Goal: Information Seeking & Learning: Learn about a topic

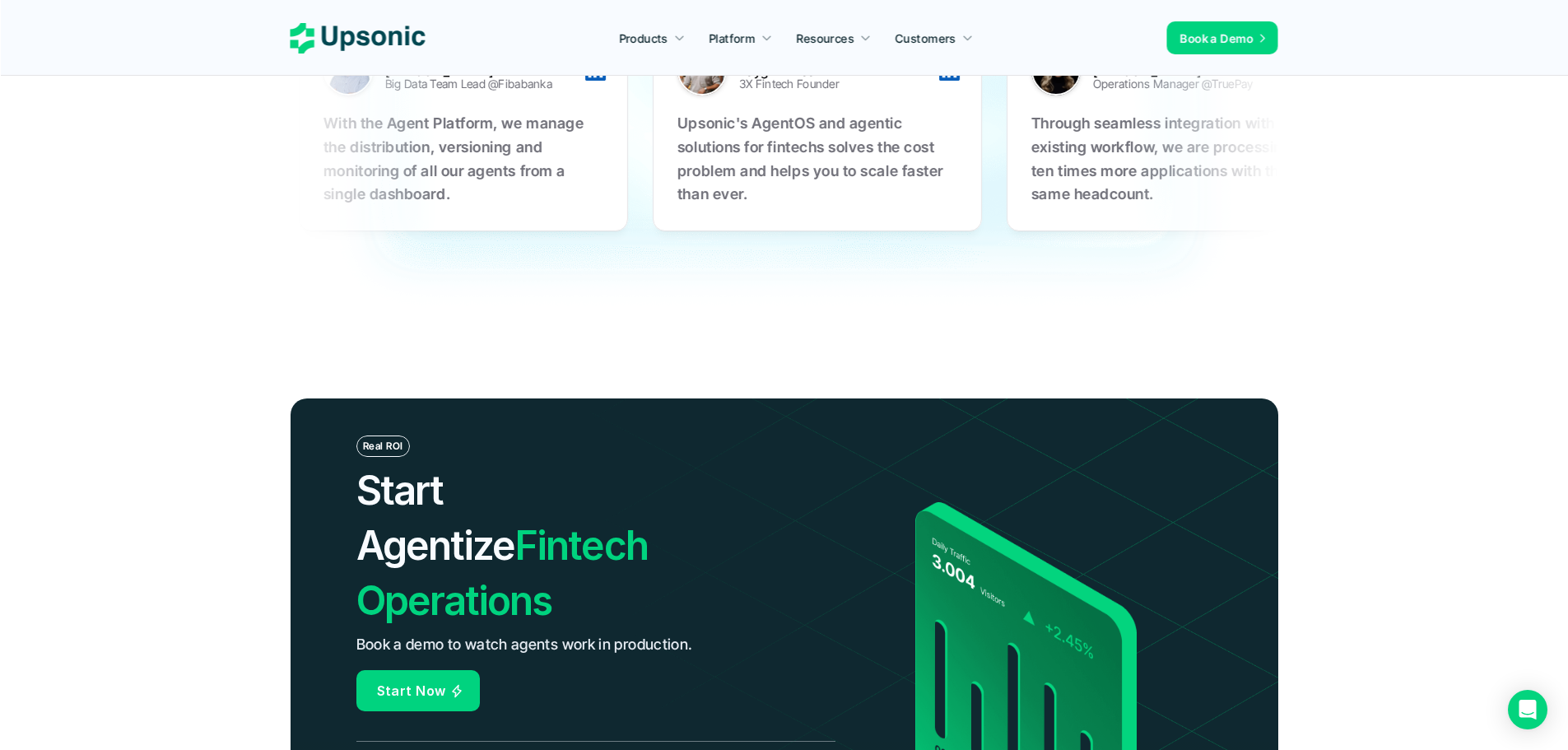
scroll to position [6118, 0]
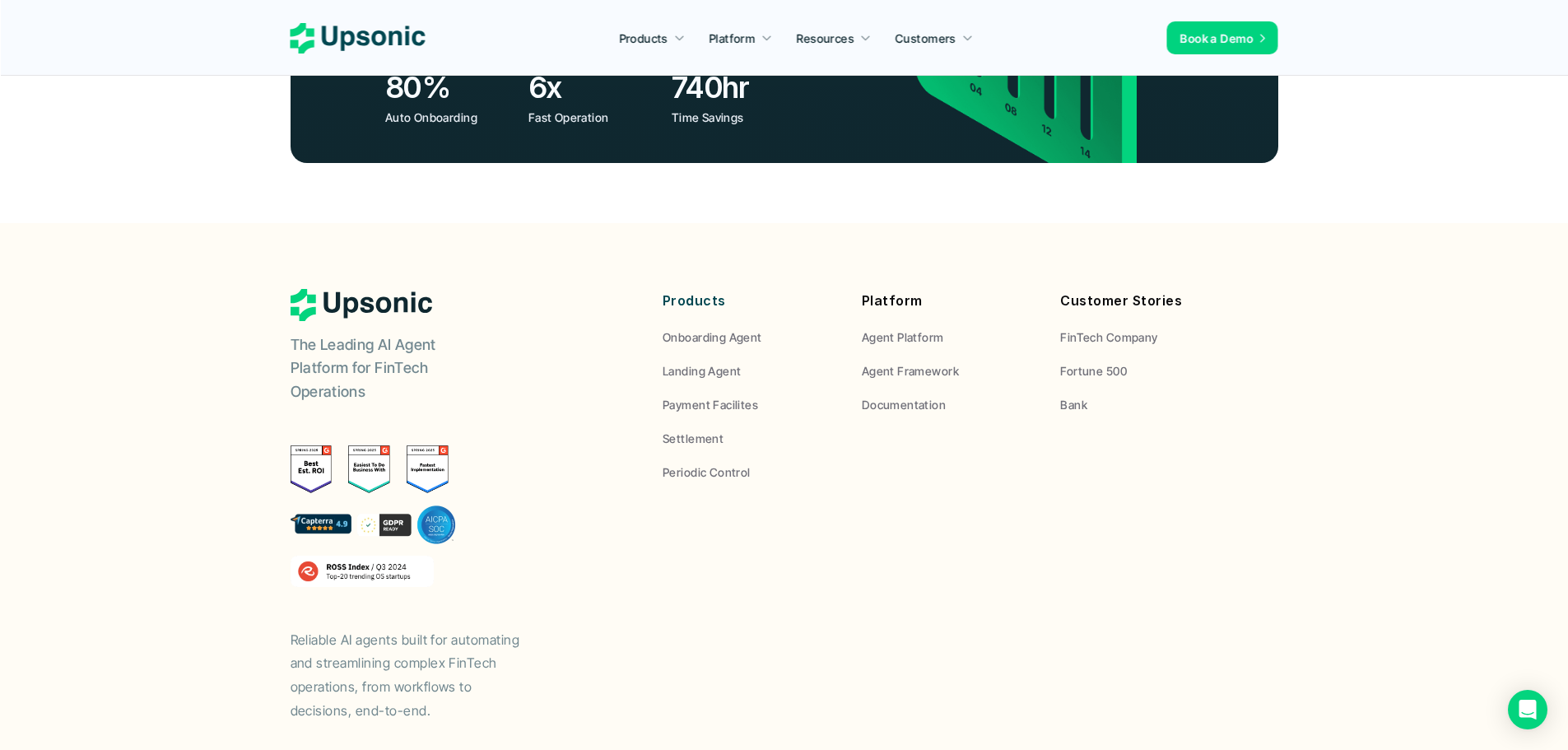
click at [542, 491] on div "The Leading AI Agent Platform for FinTech Operations Reliable AI agents built f…" at bounding box center [455, 506] width 330 height 434
drag, startPoint x: 542, startPoint y: 491, endPoint x: 511, endPoint y: 499, distance: 32.0
click at [511, 499] on div "The Leading AI Agent Platform for FinTech Operations Reliable AI agents built f…" at bounding box center [455, 506] width 330 height 434
click at [1075, 396] on p "Bank" at bounding box center [1074, 404] width 28 height 17
click at [728, 329] on p "Onboarding Agent" at bounding box center [712, 337] width 99 height 17
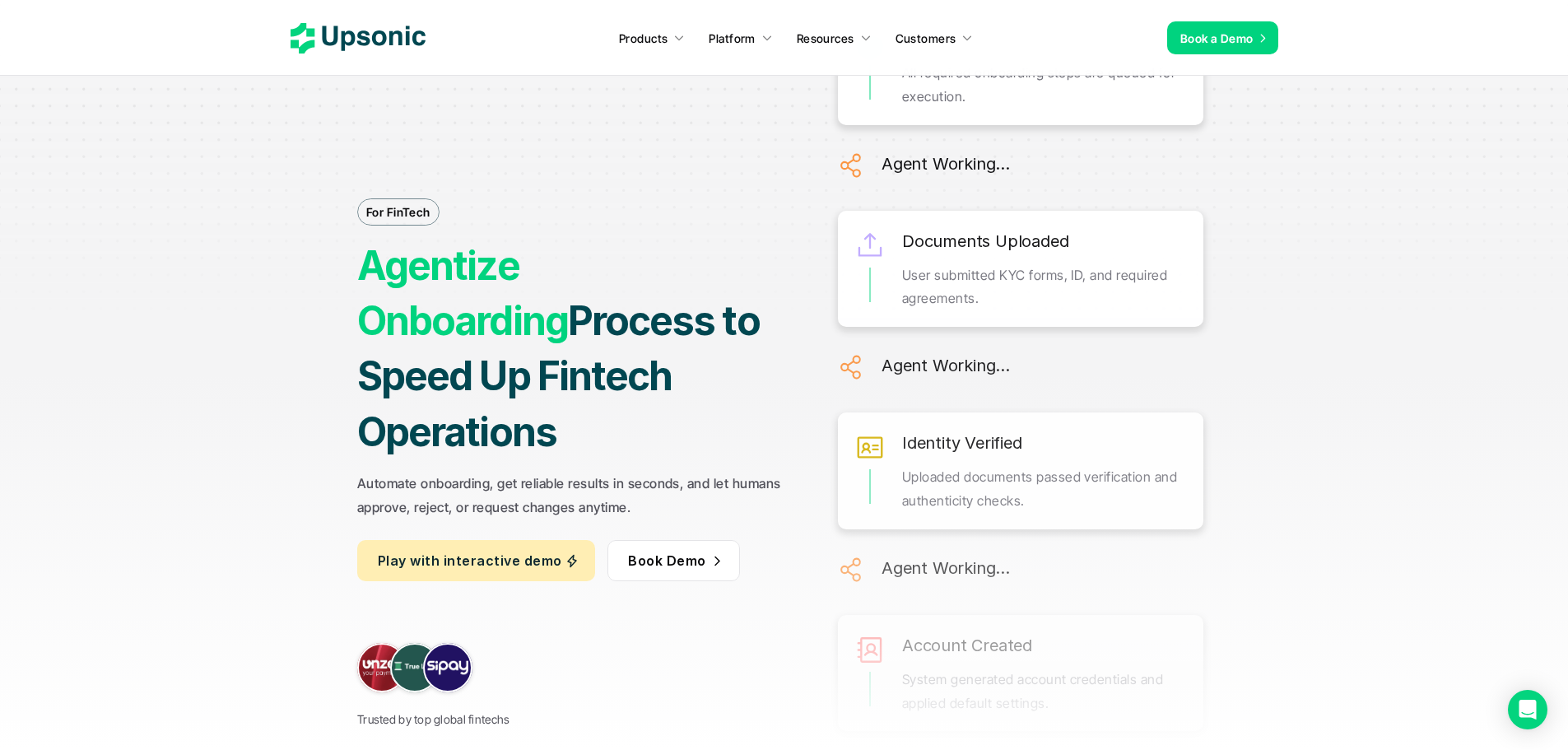
scroll to position [411, 0]
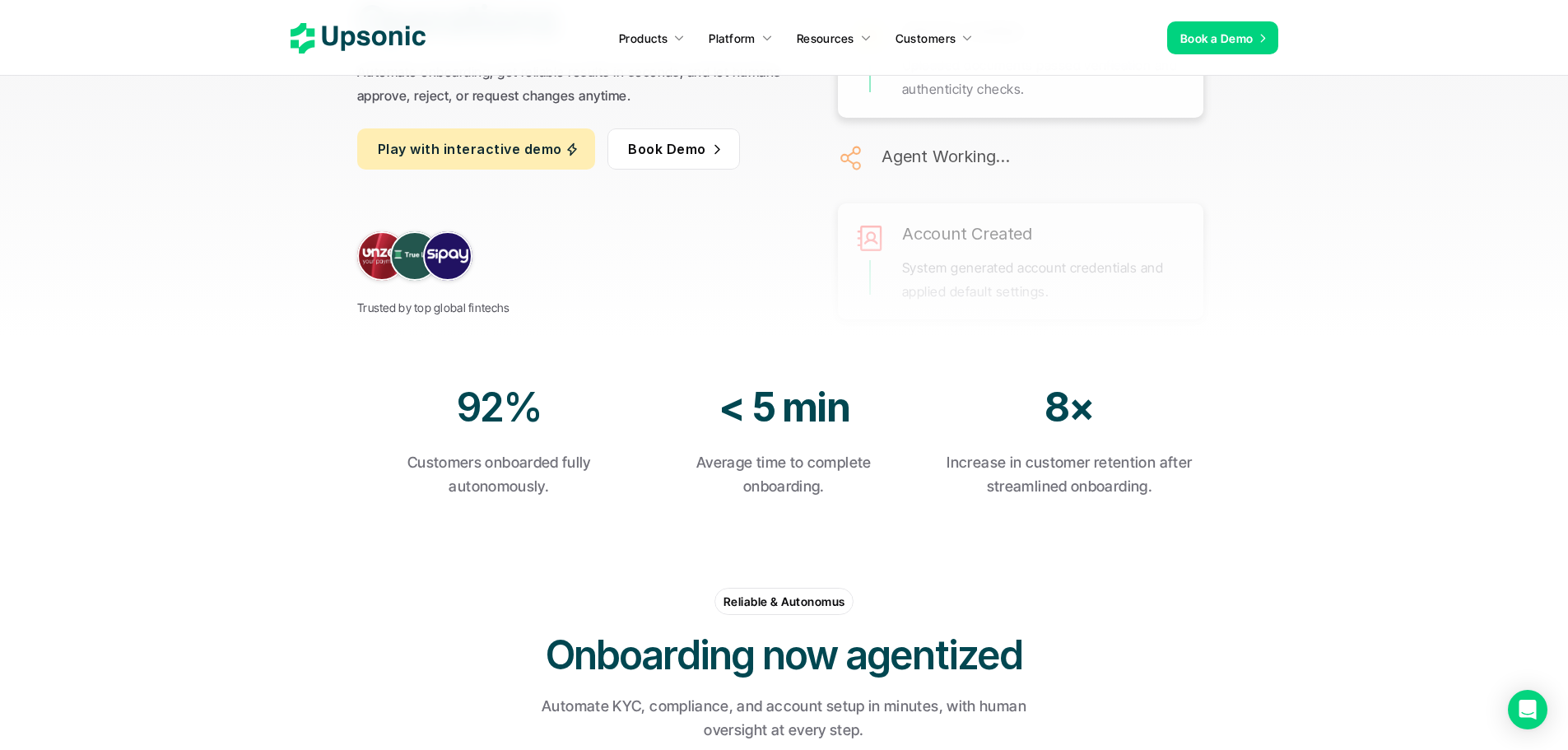
click at [399, 298] on p "Trusted by top global fintechs" at bounding box center [433, 307] width 152 height 20
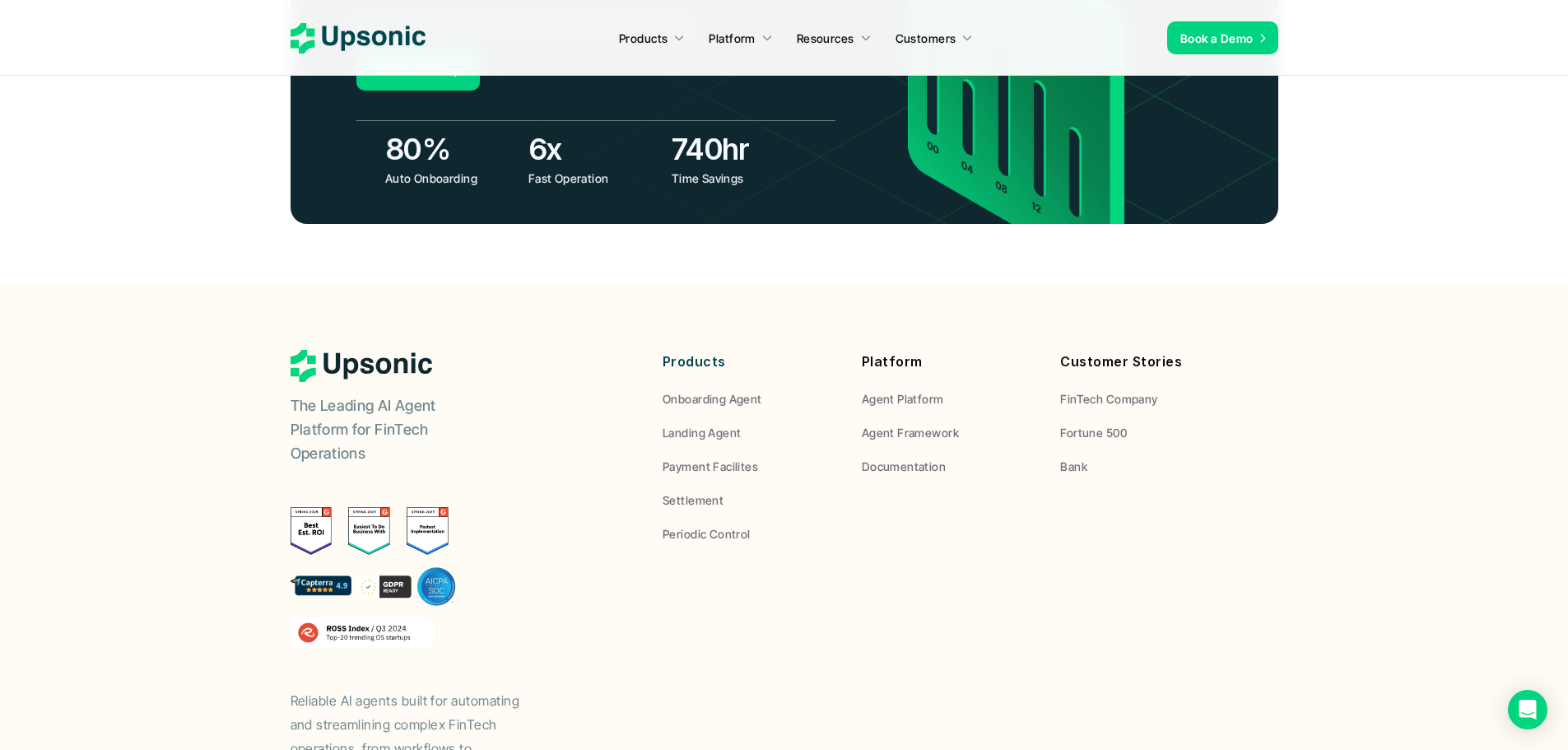
scroll to position [6452, 0]
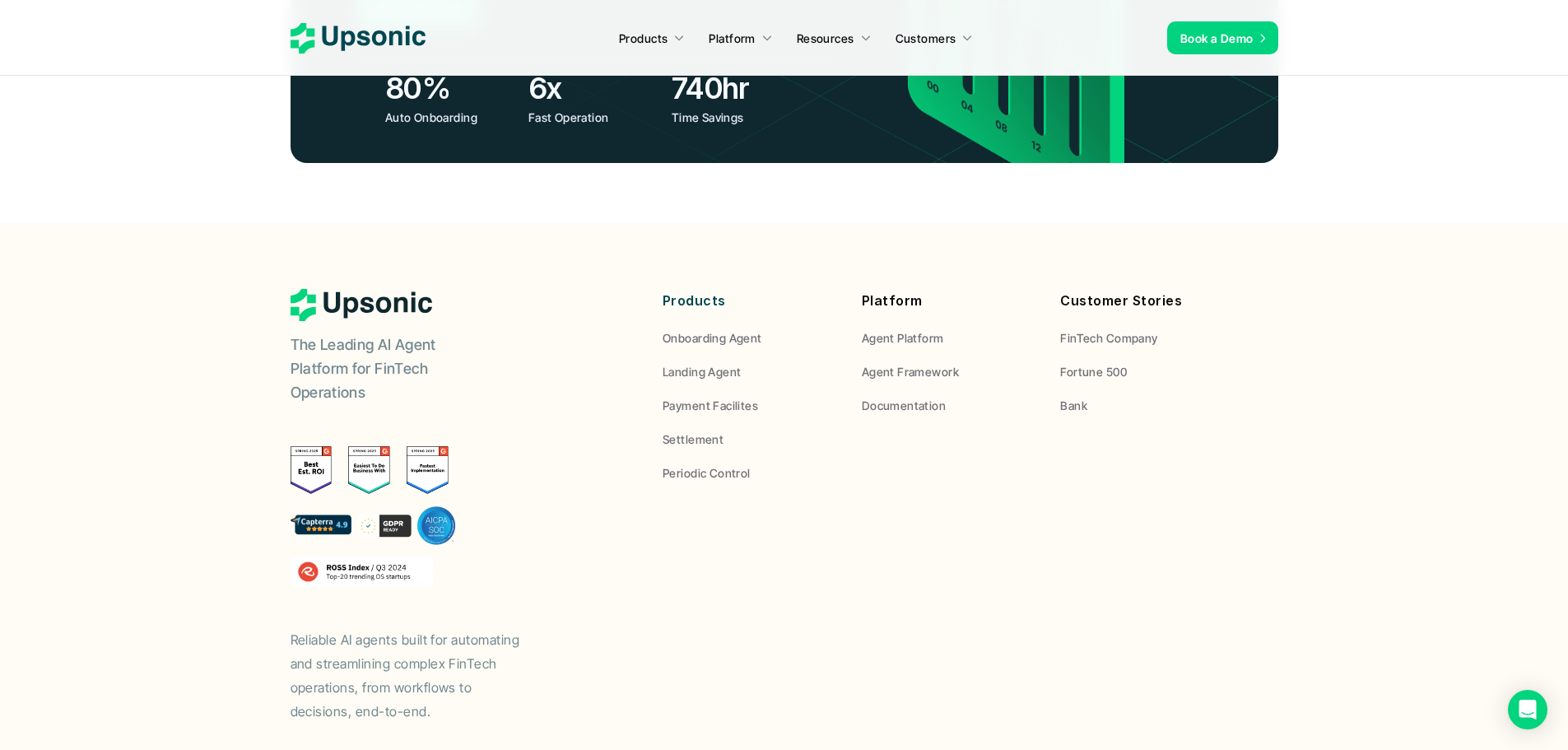
click at [359, 333] on p "The Leading AI Agent Platform for FinTech Operations" at bounding box center [394, 369] width 206 height 71
click at [358, 333] on p "The Leading AI Agent Platform for FinTech Operations" at bounding box center [394, 369] width 206 height 71
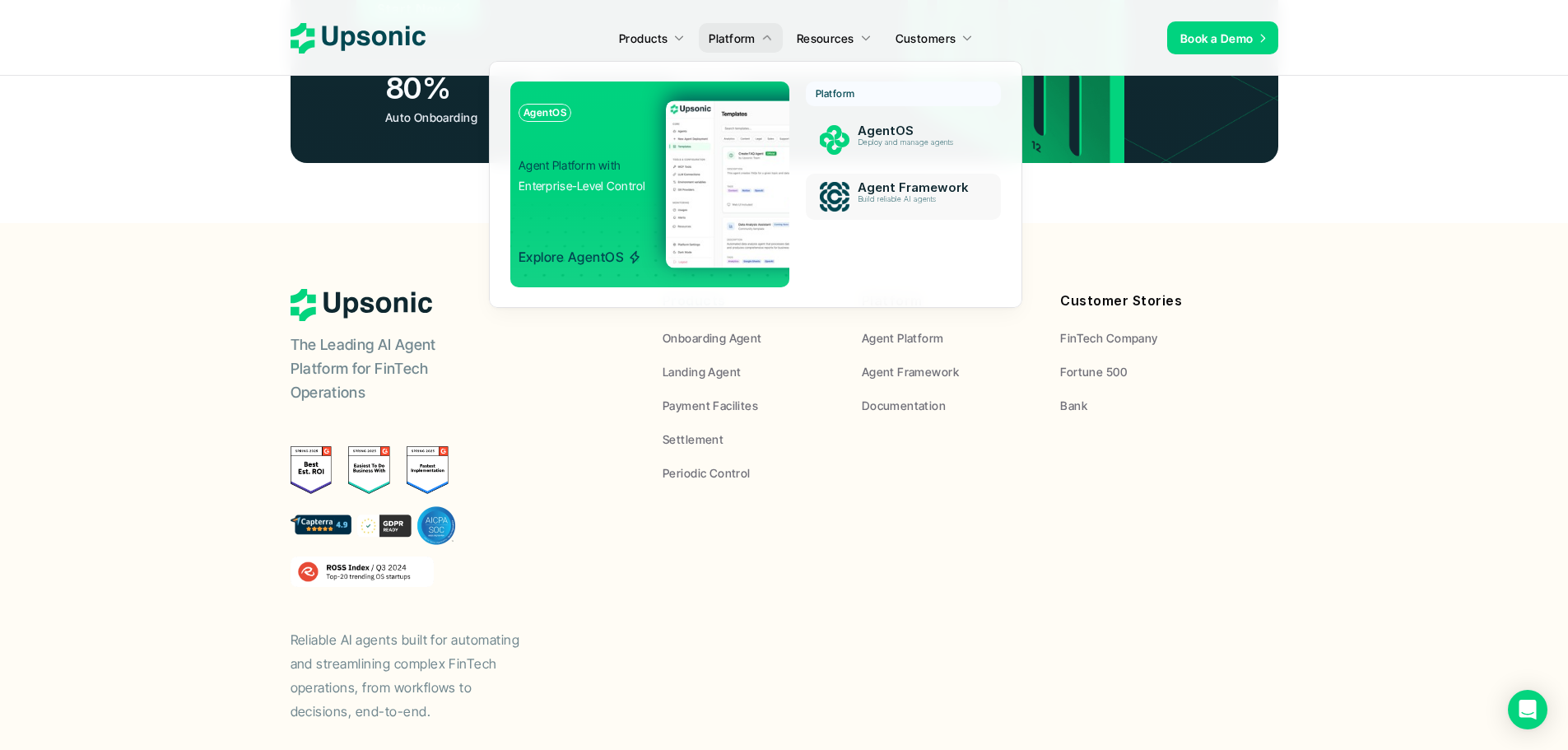
click at [853, 171] on div "Platform AgentOS Deploy and manage agents Agent Framework Build reliable AI age…" at bounding box center [903, 156] width 195 height 148
click at [855, 149] on div "AgentOS Deploy and manage agents" at bounding box center [919, 140] width 140 height 40
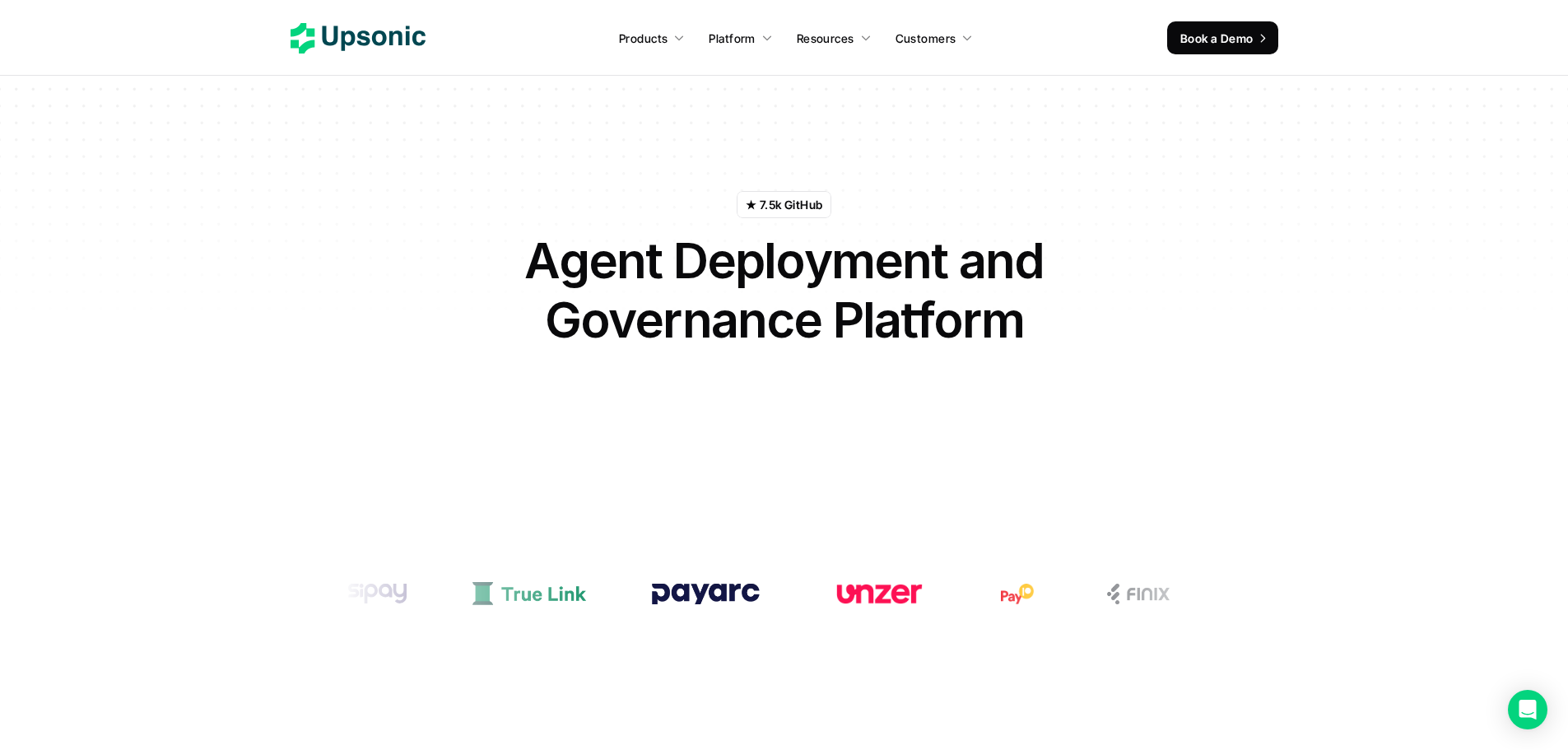
drag, startPoint x: 700, startPoint y: 260, endPoint x: 766, endPoint y: 328, distance: 94.8
click at [766, 328] on h1 "Agent Deployment and Governance Platform" at bounding box center [784, 289] width 577 height 118
